Goal: Task Accomplishment & Management: Manage account settings

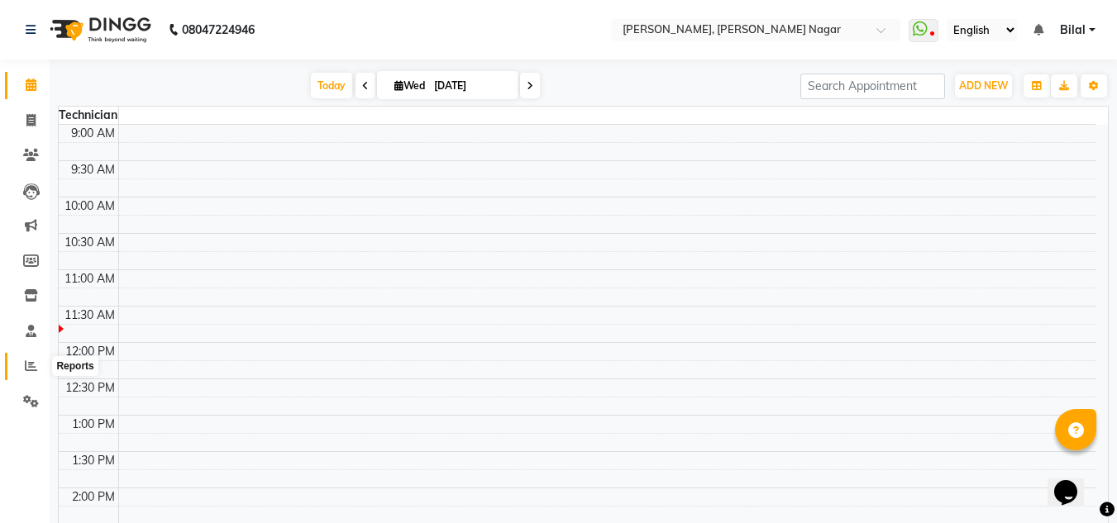
click at [27, 368] on icon at bounding box center [31, 366] width 12 height 12
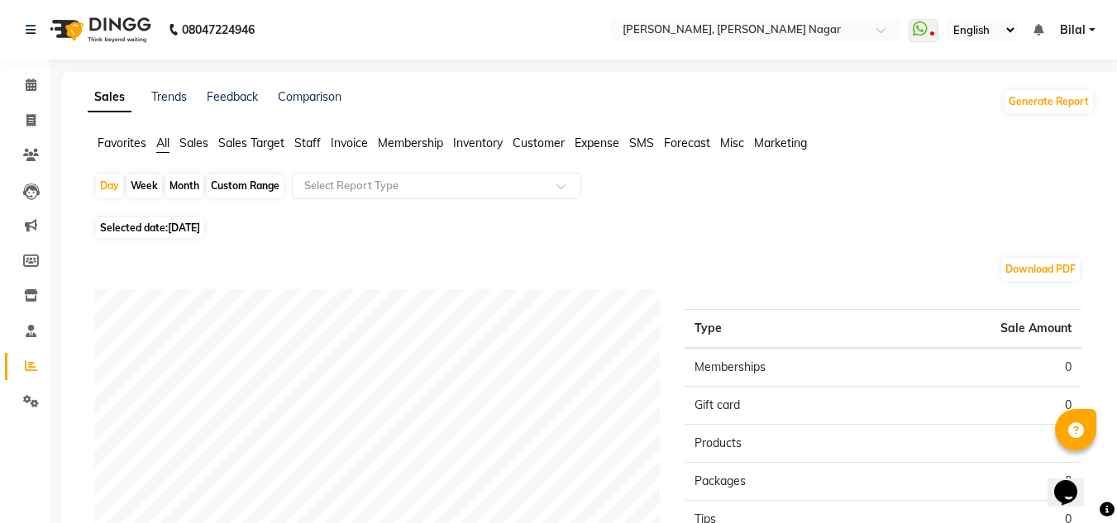
click at [196, 223] on span "[DATE]" at bounding box center [184, 228] width 32 height 12
select select "9"
select select "2025"
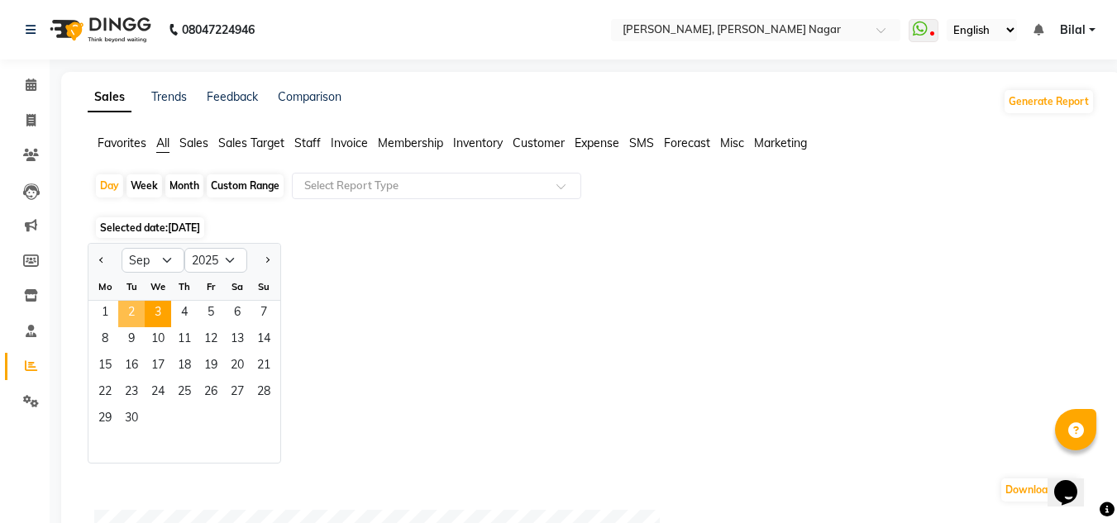
click at [127, 312] on span "2" at bounding box center [131, 314] width 26 height 26
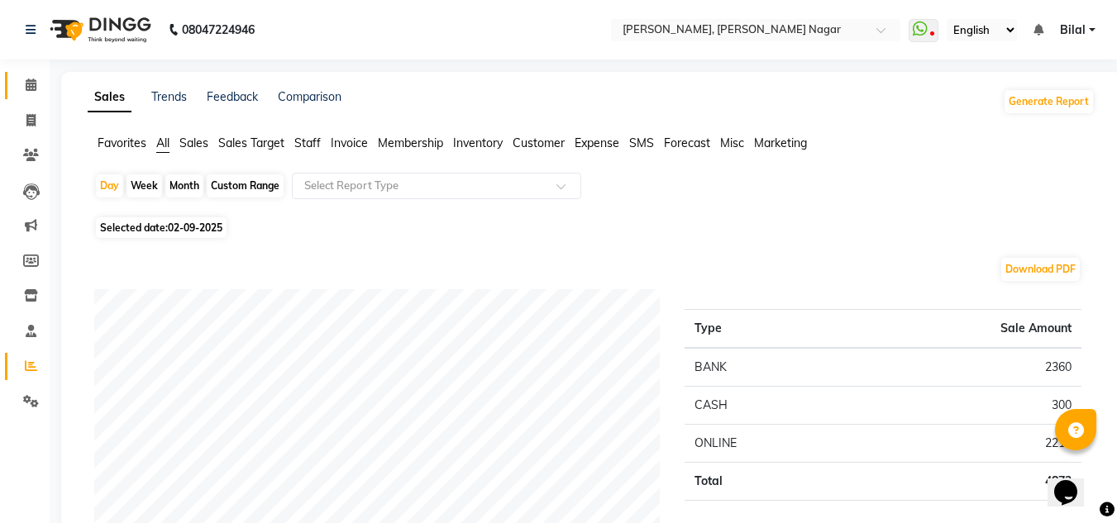
click at [43, 72] on link "Calendar" at bounding box center [25, 85] width 40 height 27
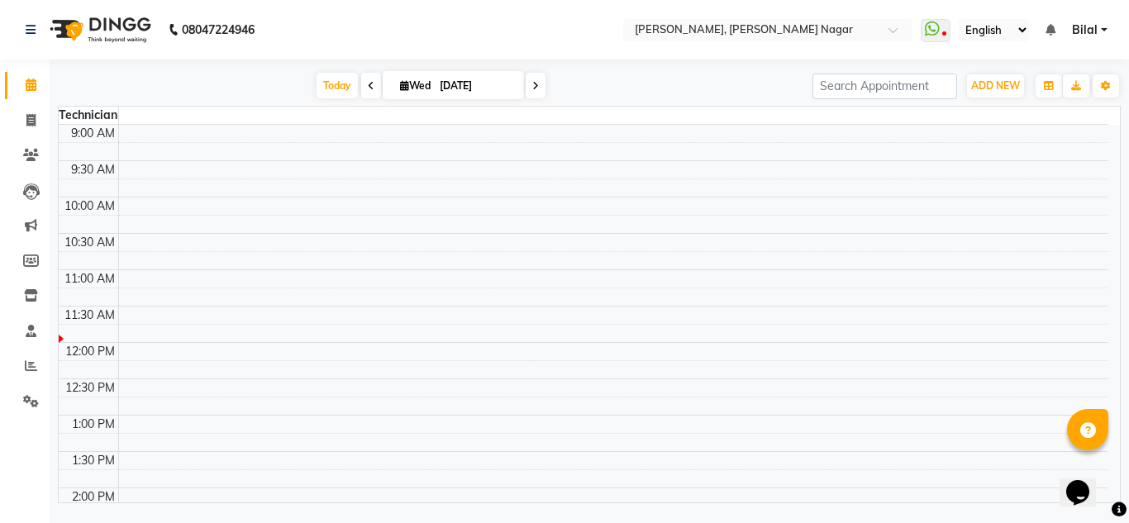
click at [1084, 29] on span "Bilal" at bounding box center [1085, 29] width 26 height 17
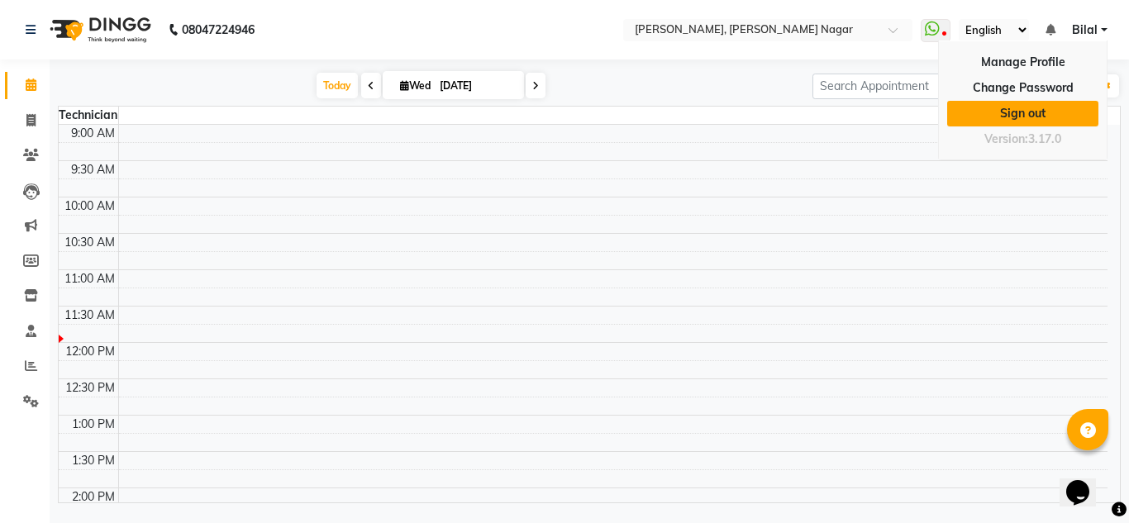
click at [1004, 116] on link "Sign out" at bounding box center [1022, 114] width 151 height 26
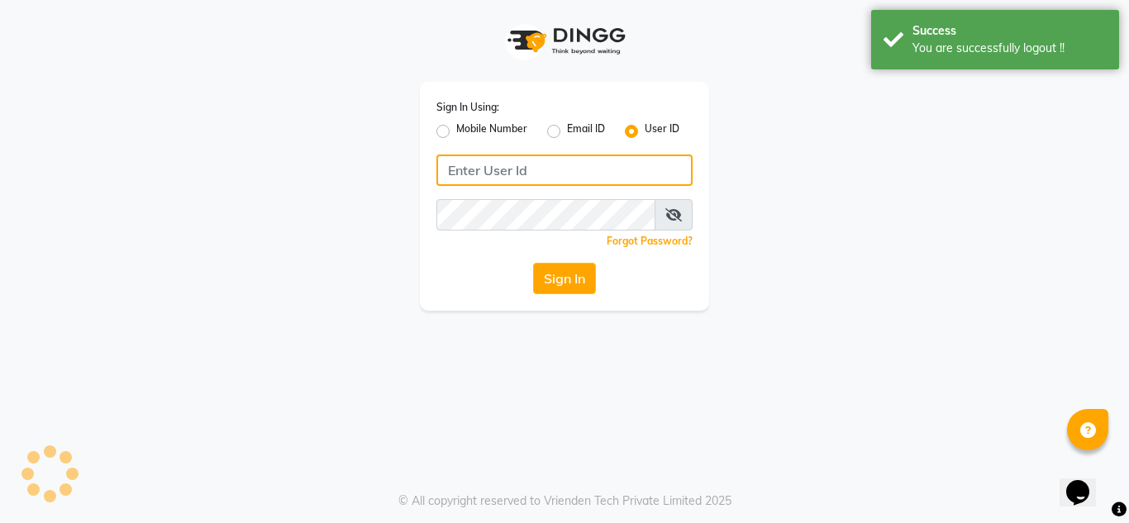
type input "7760894079"
